Goal: Transaction & Acquisition: Purchase product/service

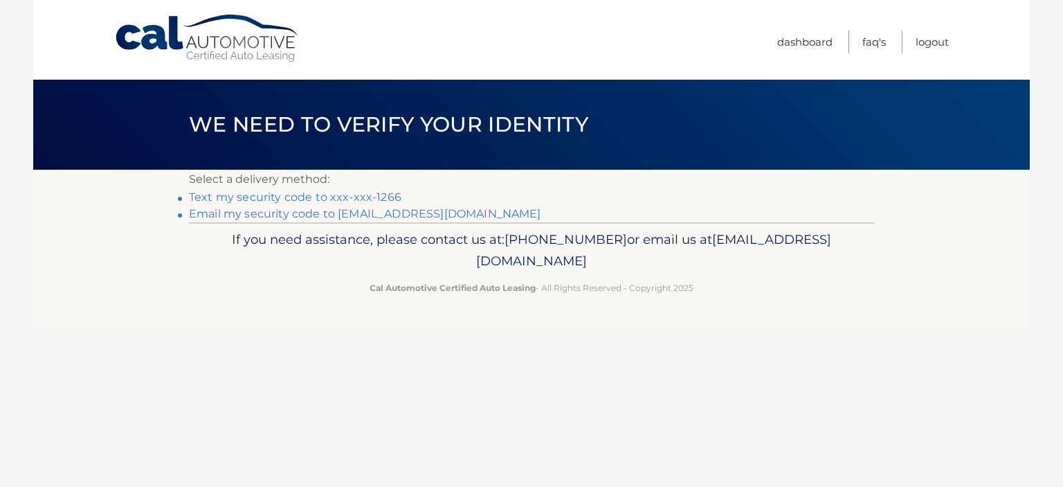
click at [284, 198] on link "Text my security code to xxx-xxx-1266" at bounding box center [295, 196] width 213 height 13
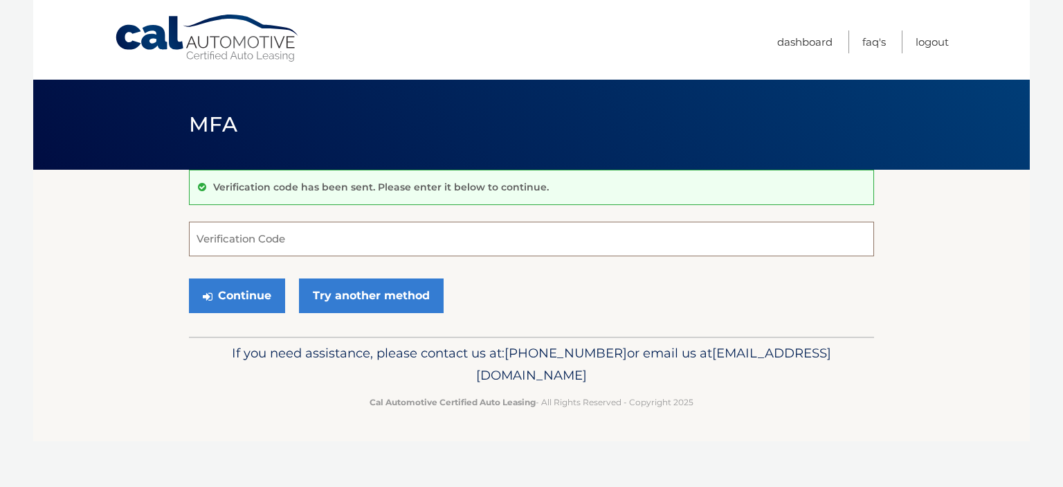
click at [210, 238] on input "Verification Code" at bounding box center [531, 239] width 685 height 35
type input "432957"
click at [235, 294] on button "Continue" at bounding box center [237, 295] width 96 height 35
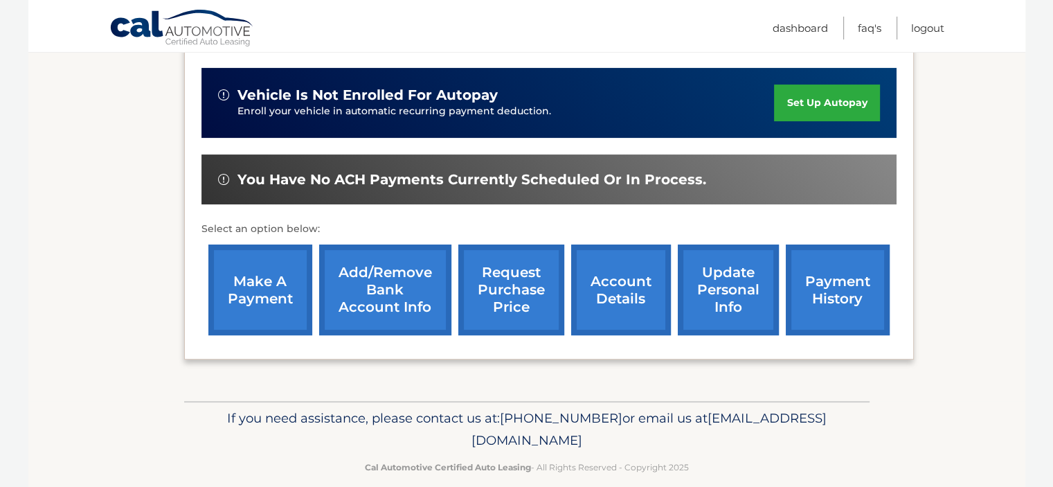
scroll to position [346, 0]
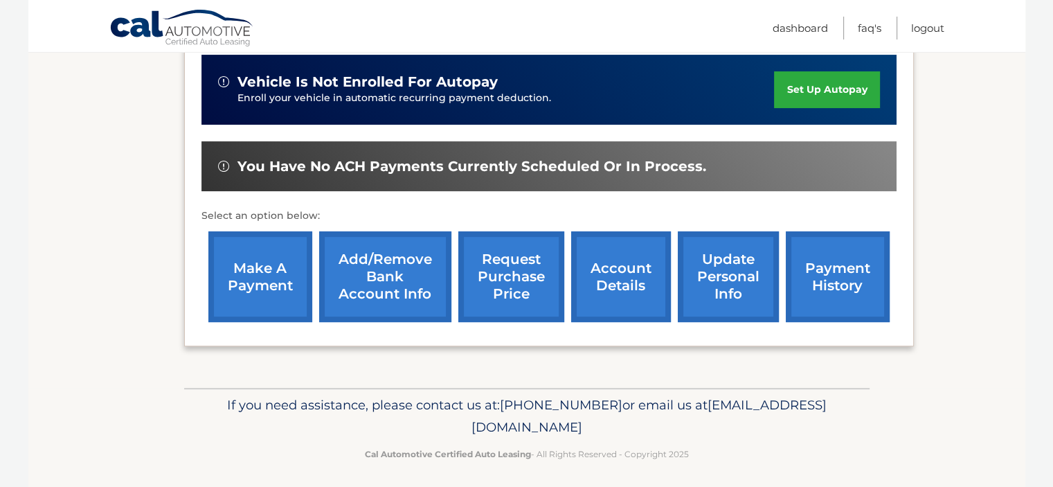
click at [256, 274] on link "make a payment" at bounding box center [260, 276] width 104 height 91
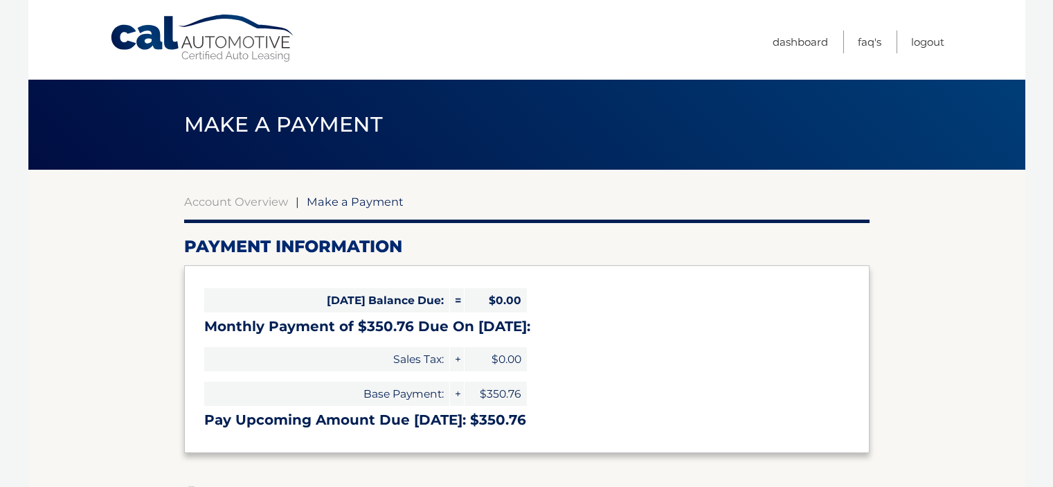
select select "MDg1YjI5OTktZGY2Ny00NGFmLWE3NmEtN2IwOWI2ZWZjMjc0"
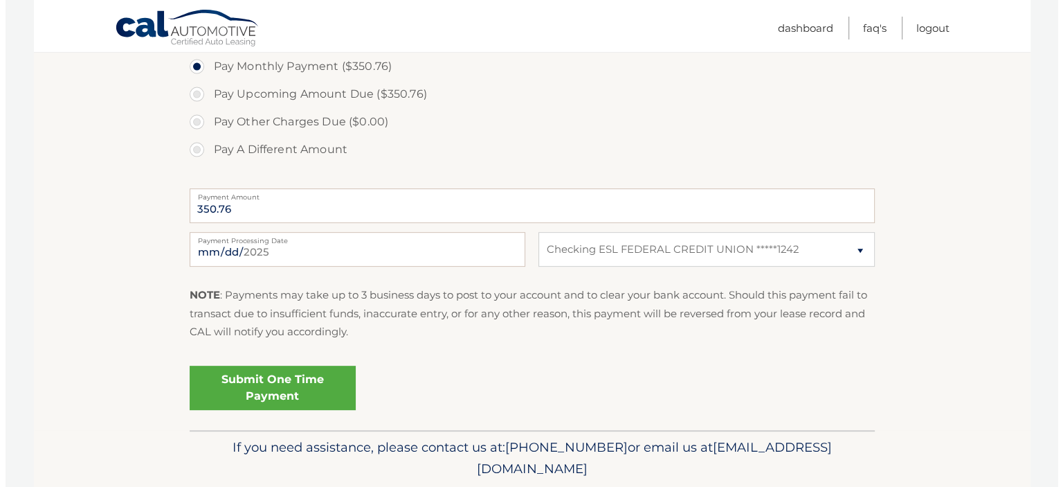
scroll to position [485, 0]
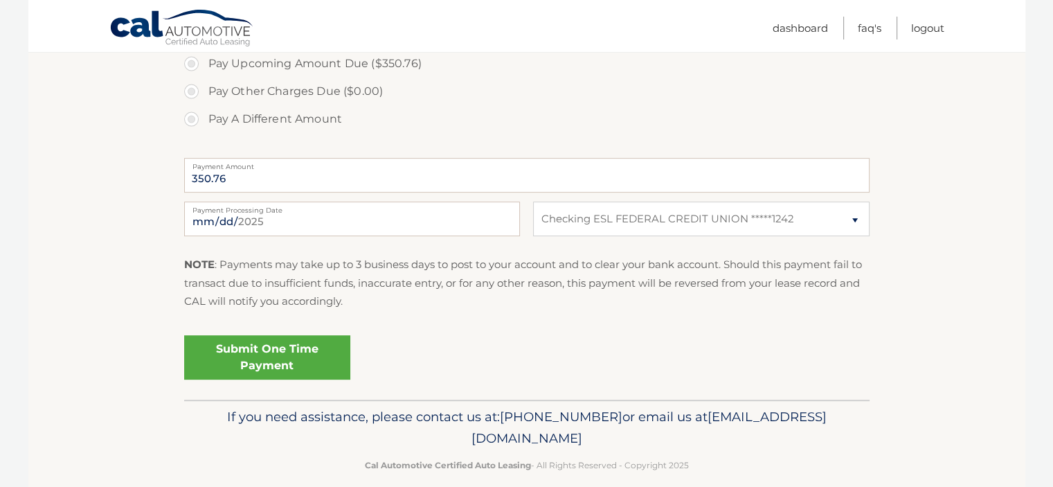
click at [277, 350] on link "Submit One Time Payment" at bounding box center [267, 357] width 166 height 44
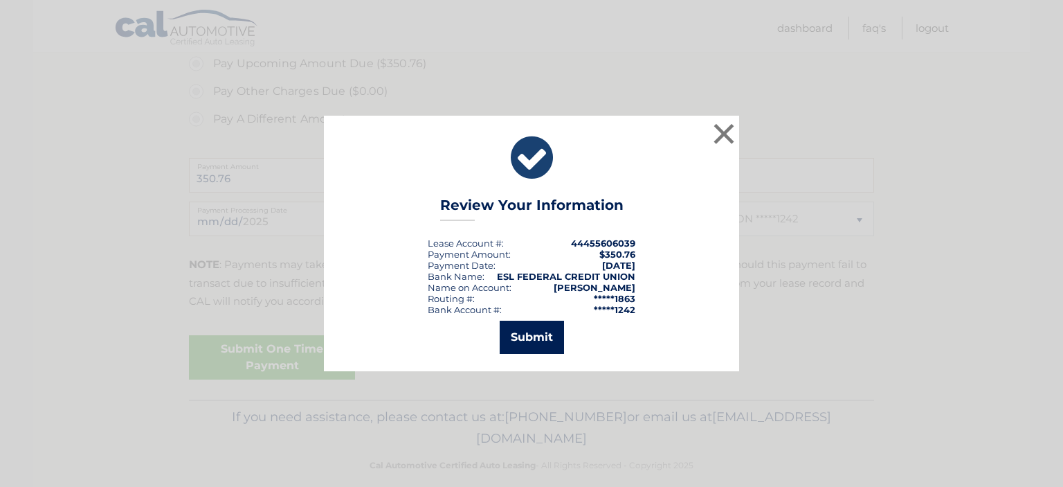
click at [530, 332] on button "Submit" at bounding box center [532, 337] width 64 height 33
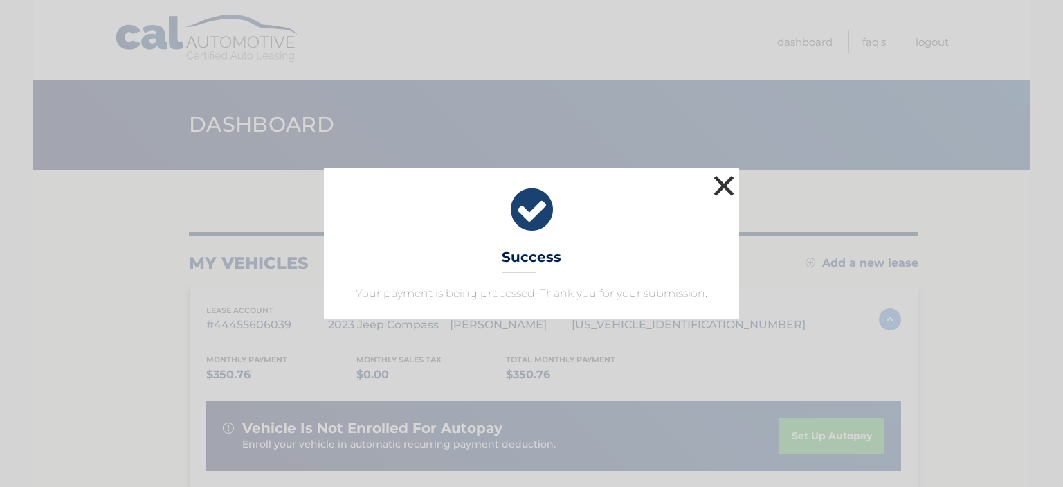
click at [724, 182] on button "×" at bounding box center [724, 186] width 28 height 28
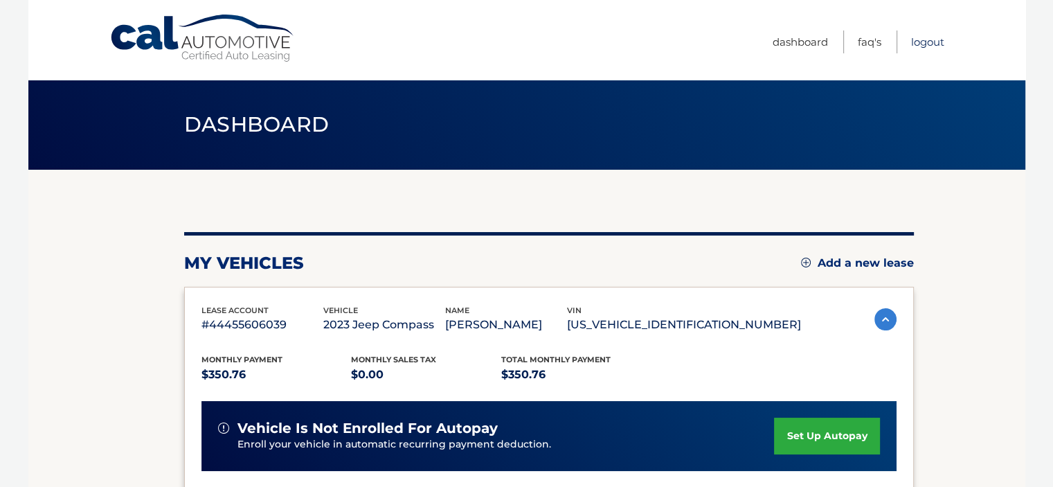
click at [912, 45] on link "Logout" at bounding box center [927, 41] width 33 height 23
